Goal: Information Seeking & Learning: Learn about a topic

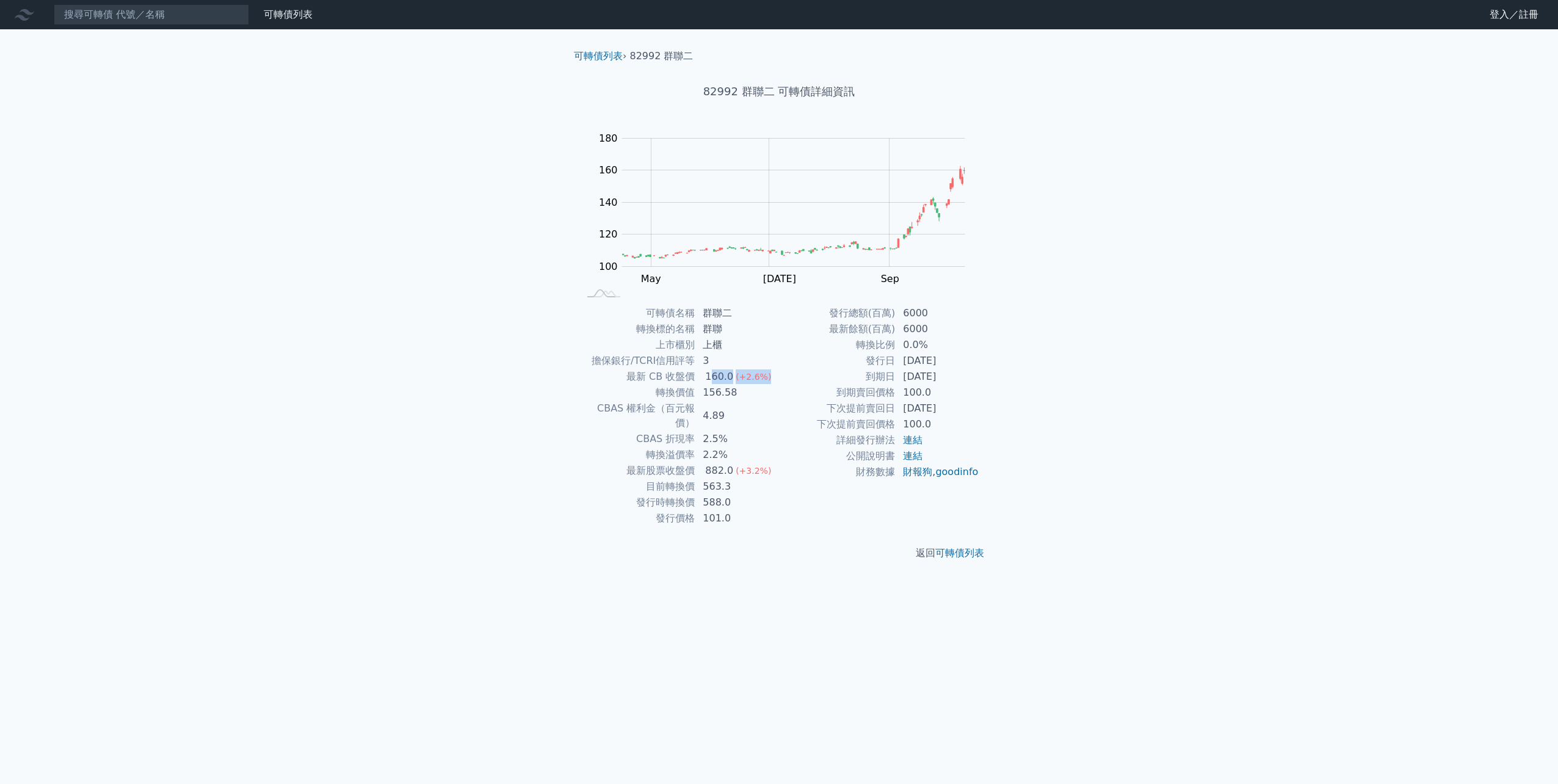
drag, startPoint x: 711, startPoint y: 372, endPoint x: 774, endPoint y: 377, distance: 63.2
click at [774, 377] on td "160.0 (+2.6%)" at bounding box center [737, 376] width 83 height 16
click at [904, 394] on td "100.0" at bounding box center [937, 393] width 83 height 16
drag, startPoint x: 849, startPoint y: 390, endPoint x: 921, endPoint y: 390, distance: 72.0
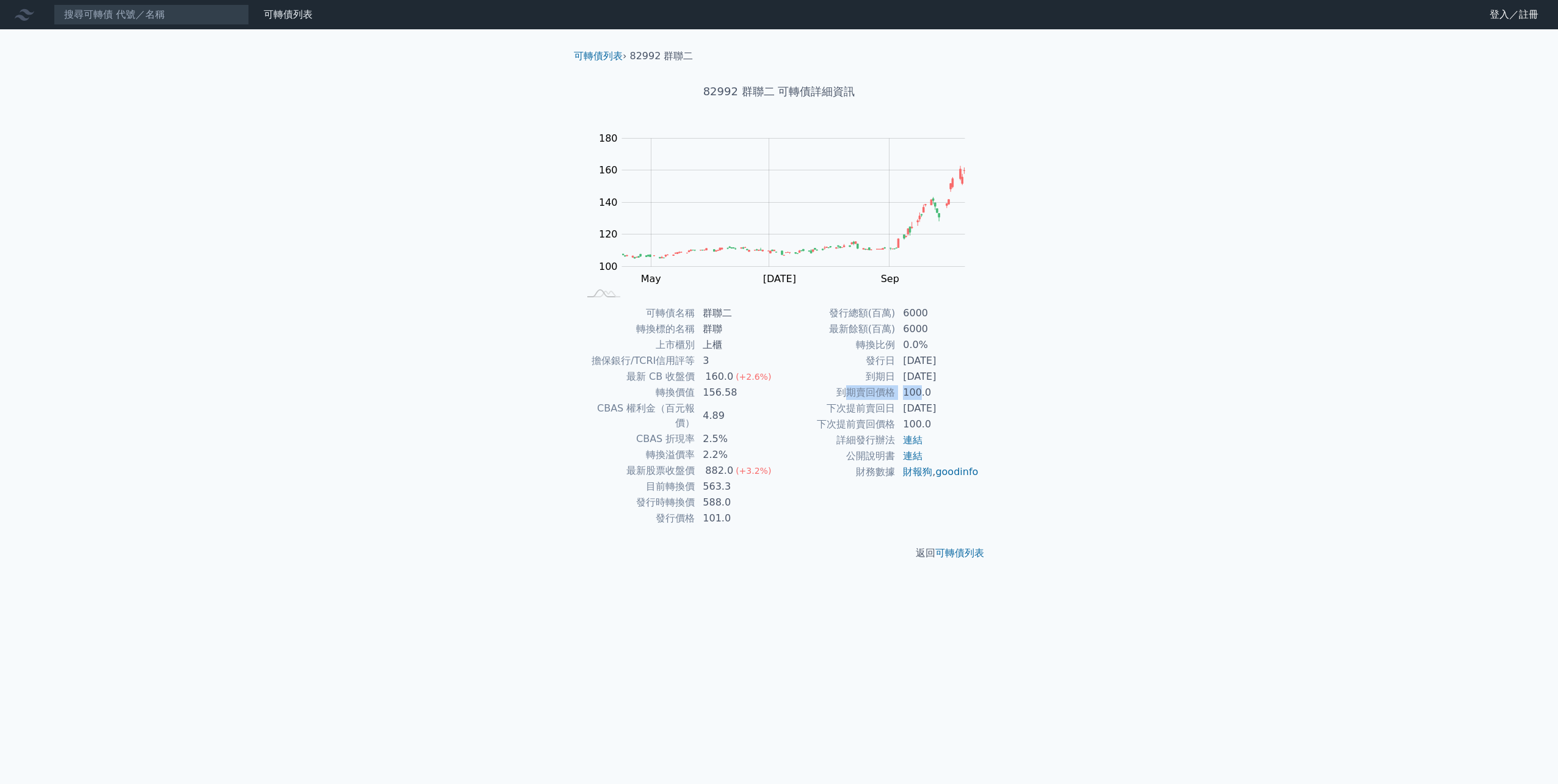
click at [921, 390] on tr "到期賣回價格 100.0" at bounding box center [879, 393] width 200 height 16
click at [921, 390] on td "100.0" at bounding box center [937, 393] width 83 height 16
drag, startPoint x: 900, startPoint y: 393, endPoint x: 980, endPoint y: 396, distance: 80.1
click at [980, 396] on div "可轉債名稱 群聯二 轉換標的名稱 群聯 上市櫃別 上櫃 擔保銀行/TCRI信用評等 3 最新 CB 收盤價 160.0 (+2.6%) 轉換價值 156.58…" at bounding box center [779, 416] width 430 height 221
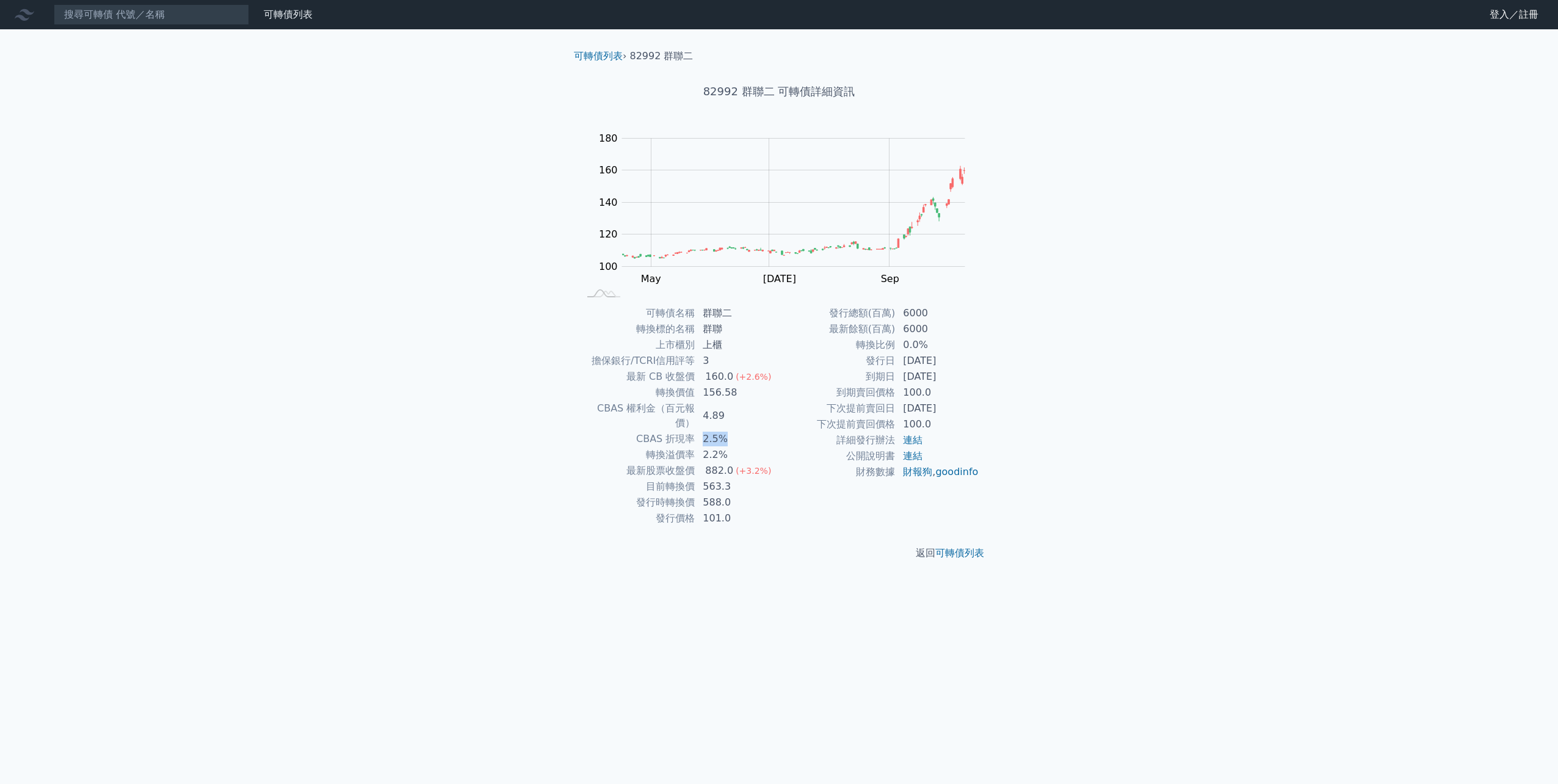
drag, startPoint x: 702, startPoint y: 427, endPoint x: 727, endPoint y: 427, distance: 25.0
click at [727, 431] on td "2.5%" at bounding box center [737, 439] width 83 height 16
drag, startPoint x: 911, startPoint y: 379, endPoint x: 958, endPoint y: 379, distance: 47.0
click at [958, 379] on td "[DATE]" at bounding box center [937, 376] width 83 height 16
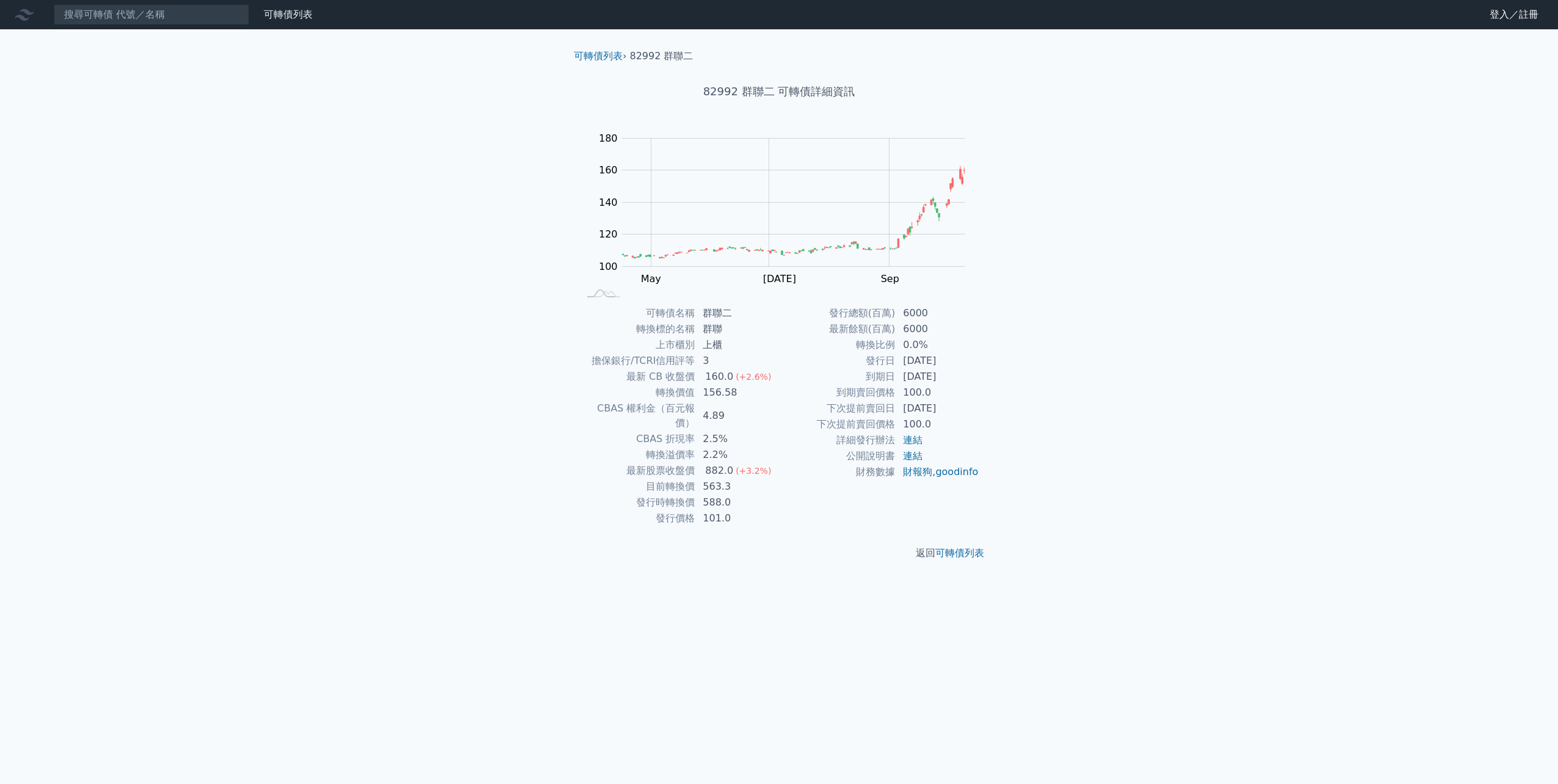
click at [958, 379] on td "[DATE]" at bounding box center [937, 376] width 83 height 16
drag, startPoint x: 889, startPoint y: 412, endPoint x: 961, endPoint y: 407, distance: 72.2
click at [961, 407] on tr "下次提前賣回日 [DATE]" at bounding box center [879, 408] width 200 height 16
click at [961, 407] on td "[DATE]" at bounding box center [937, 408] width 83 height 16
drag, startPoint x: 912, startPoint y: 407, endPoint x: 958, endPoint y: 407, distance: 46.0
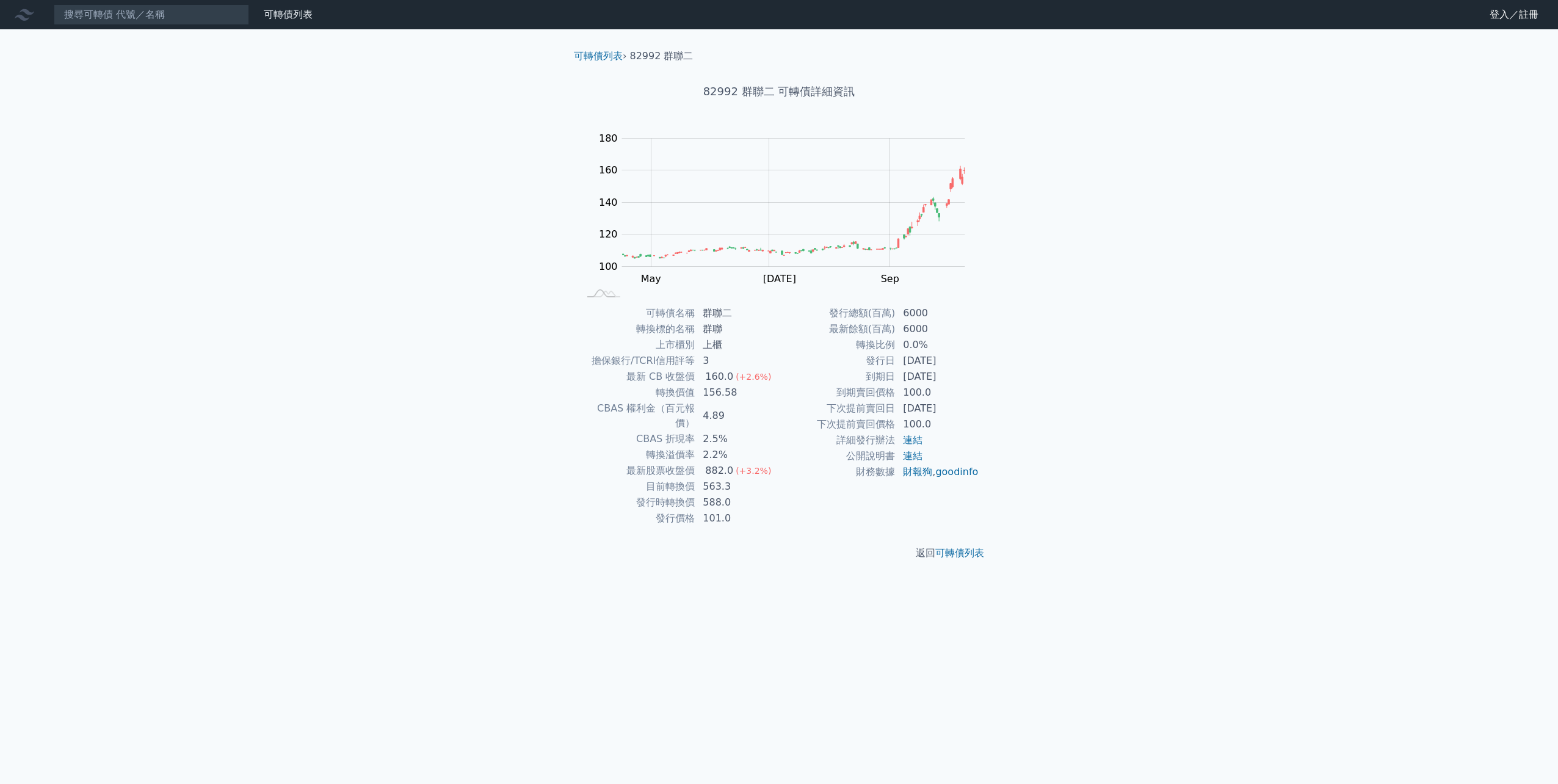
click at [958, 407] on td "[DATE]" at bounding box center [937, 408] width 83 height 16
click at [917, 473] on link "財報狗" at bounding box center [917, 471] width 29 height 12
